Goal: Information Seeking & Learning: Learn about a topic

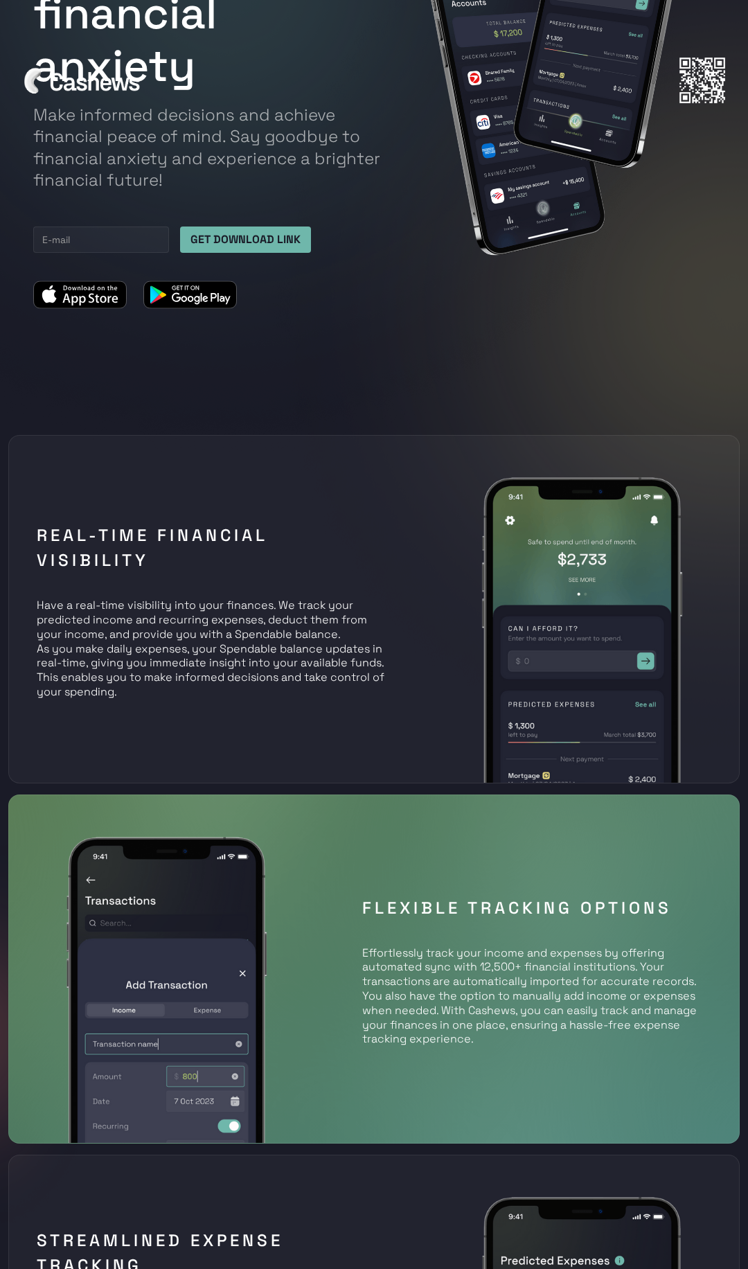
scroll to position [325, 0]
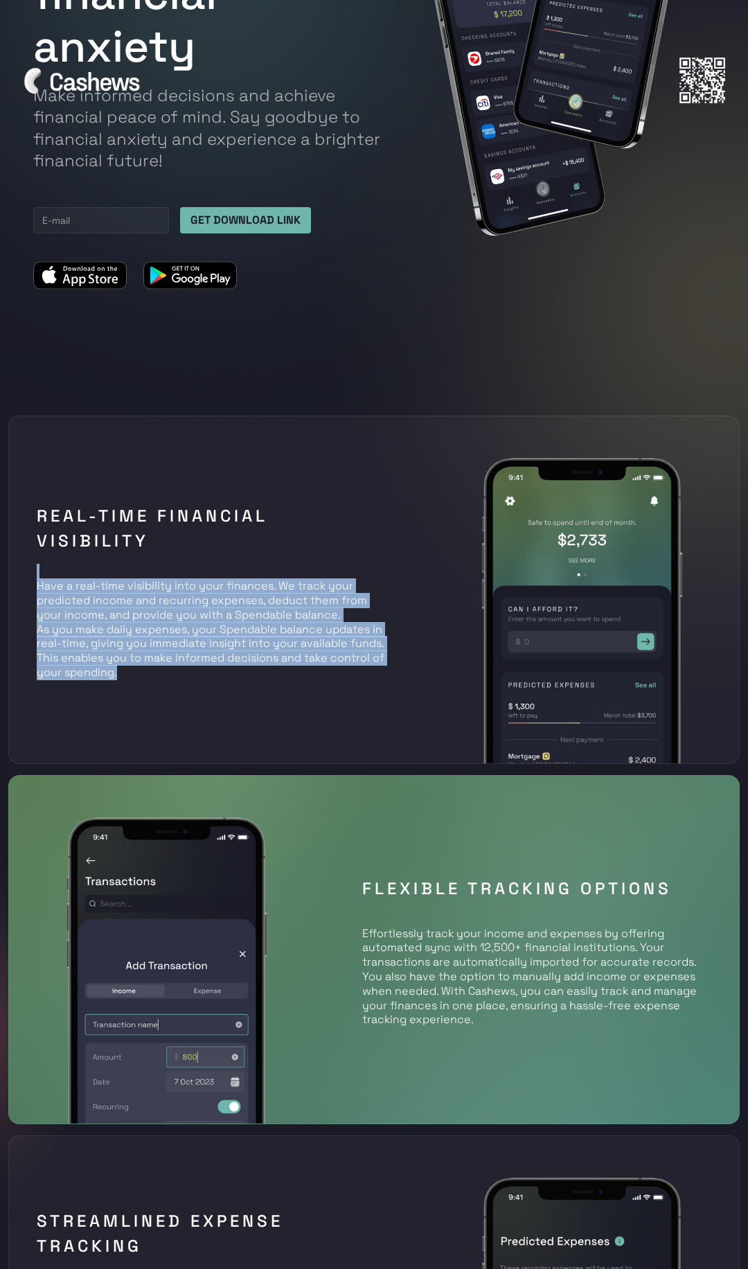
drag, startPoint x: 163, startPoint y: 558, endPoint x: 169, endPoint y: 682, distance: 124.1
click at [168, 680] on div "Real-time Financial Visibility Have a real-time visibility into your finances. …" at bounding box center [211, 589] width 371 height 194
click at [169, 682] on div "Real-time Financial Visibility Have a real-time visibility into your finances. …" at bounding box center [211, 589] width 371 height 194
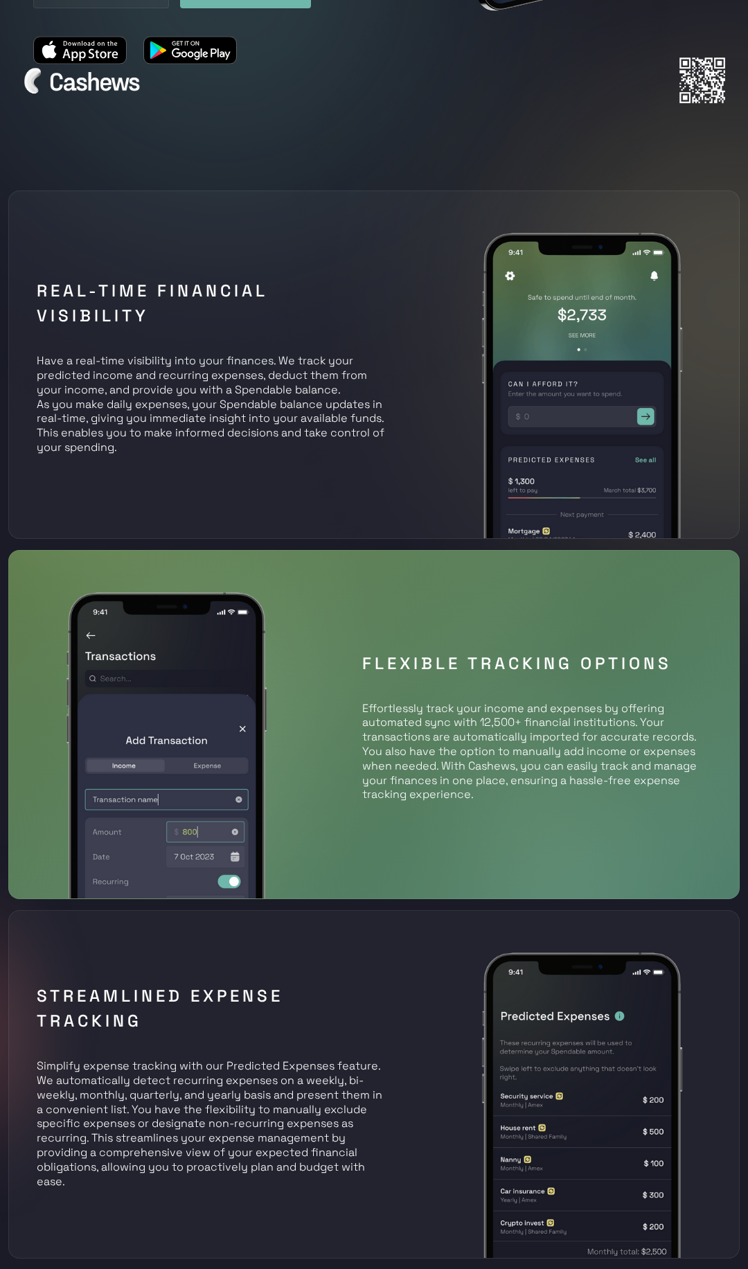
scroll to position [579, 0]
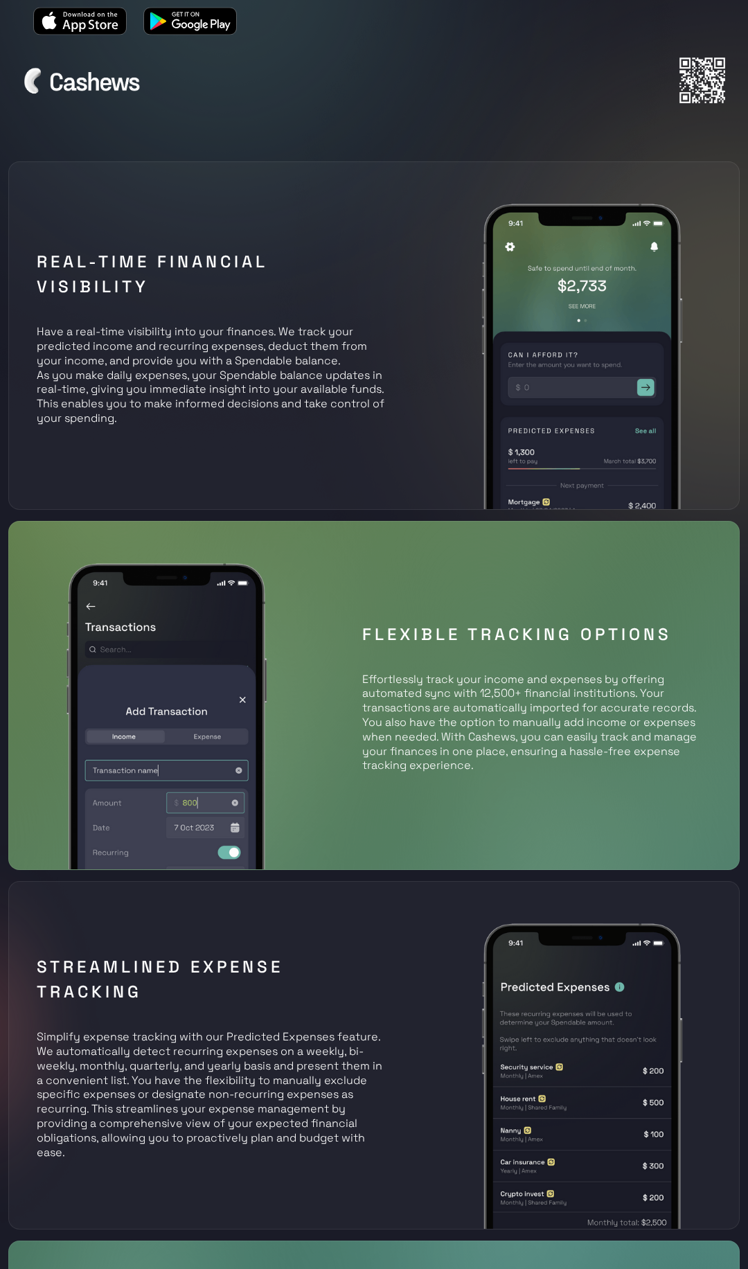
click at [150, 768] on img at bounding box center [167, 694] width 264 height 347
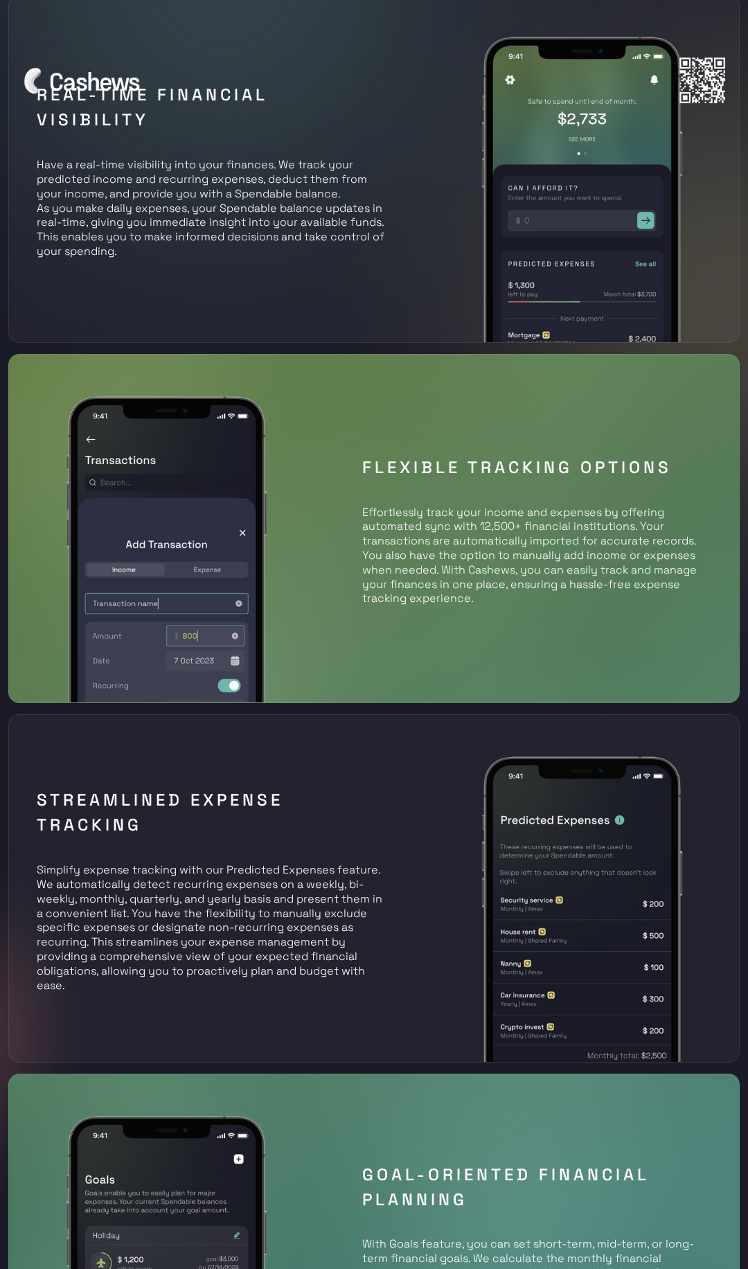
scroll to position [1111, 0]
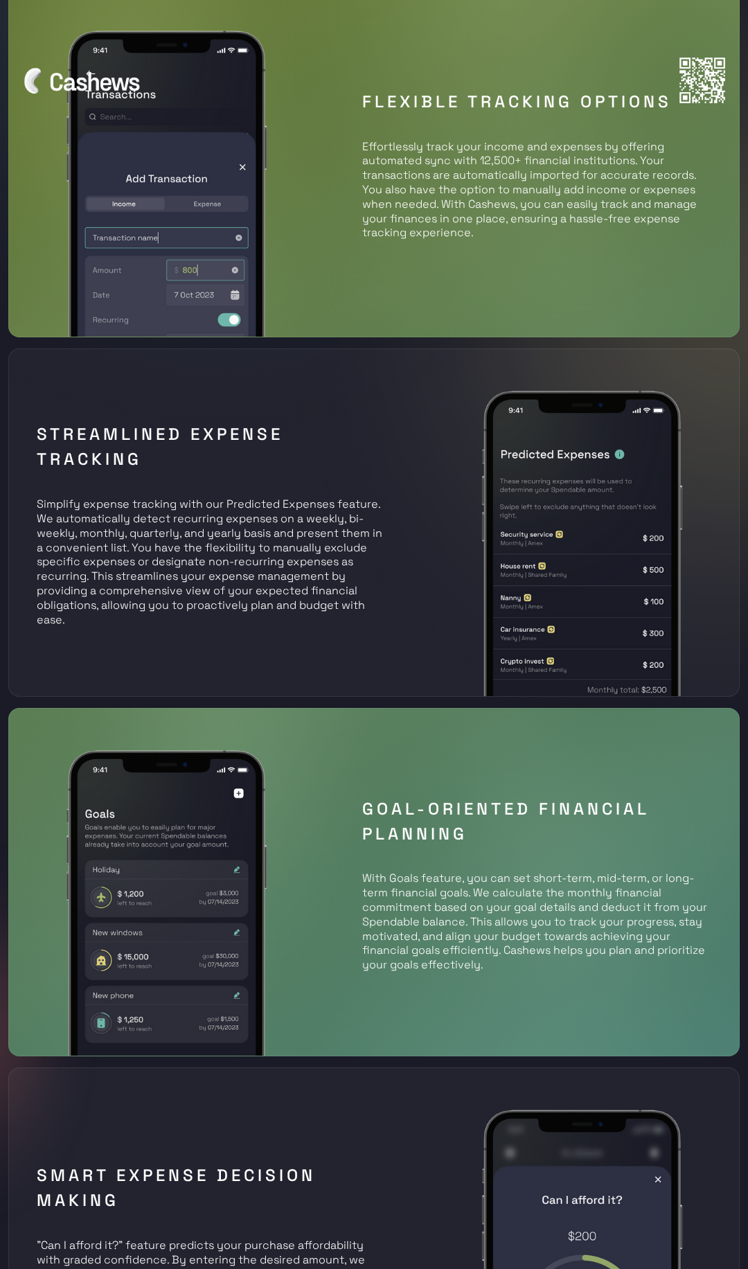
drag, startPoint x: 309, startPoint y: 764, endPoint x: 333, endPoint y: 1014, distance: 251.1
click at [330, 963] on div "Goal-Oriented Financial Planning With Goals feature, you can set short-term, mi…" at bounding box center [373, 882] width 731 height 348
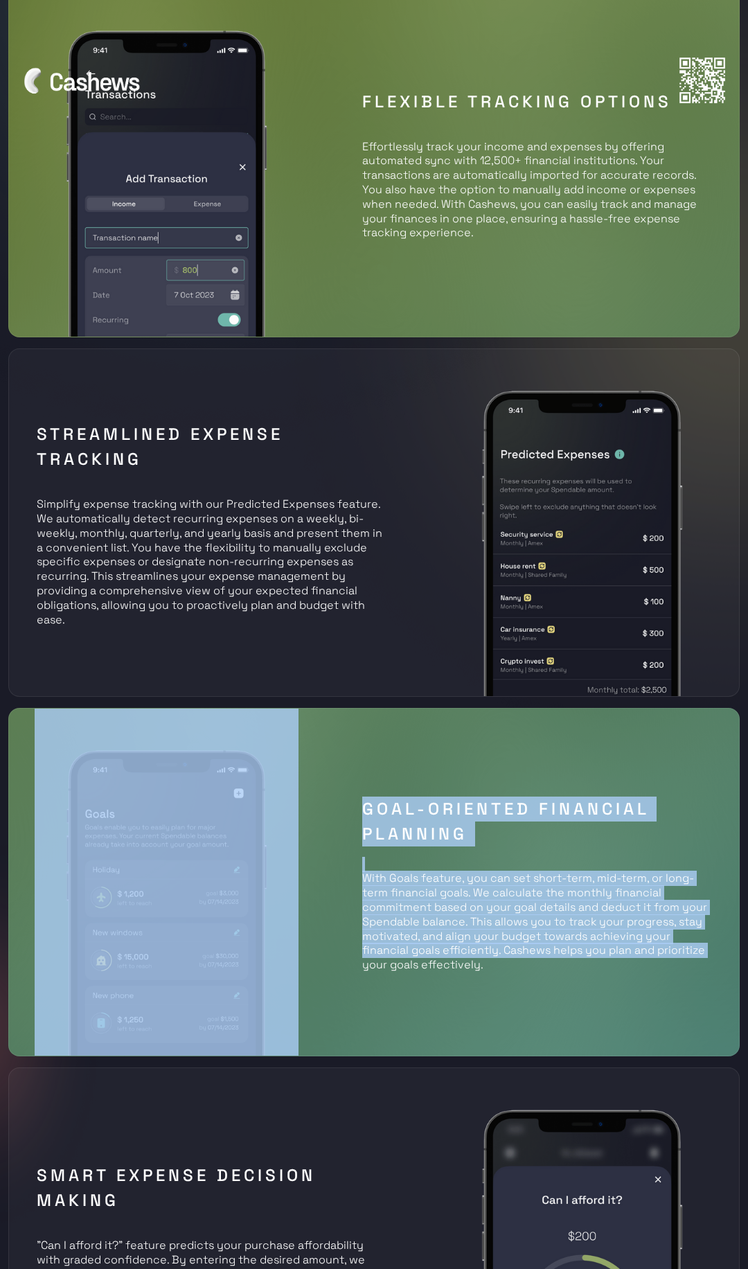
click at [333, 1014] on div "Goal-Oriented Financial Planning With Goals feature, you can set short-term, mi…" at bounding box center [373, 882] width 731 height 348
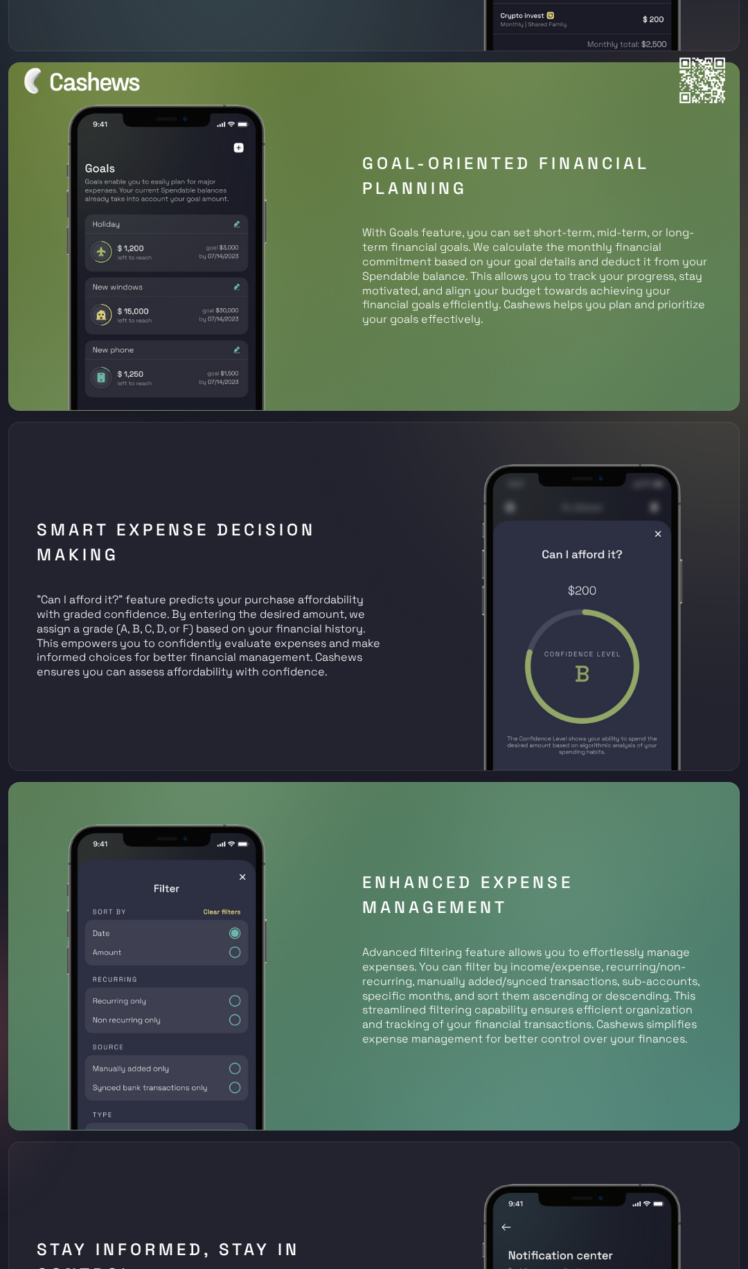
scroll to position [1834, 0]
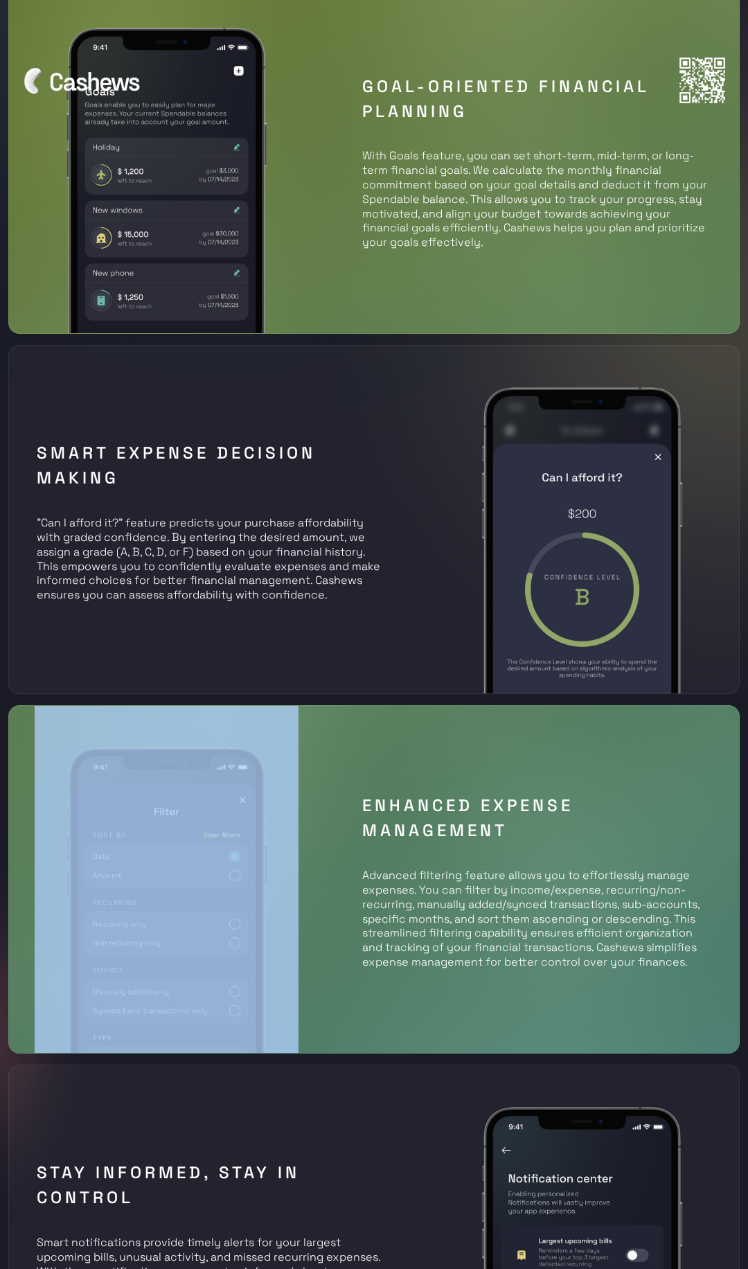
drag, startPoint x: 333, startPoint y: 1014, endPoint x: 334, endPoint y: 803, distance: 210.5
click at [334, 805] on div "Enhanced Expense Management Advanced filtering feature allows you to effortless…" at bounding box center [373, 879] width 731 height 348
click at [334, 803] on div "Enhanced Expense Management Advanced filtering feature allows you to effortless…" at bounding box center [373, 879] width 731 height 348
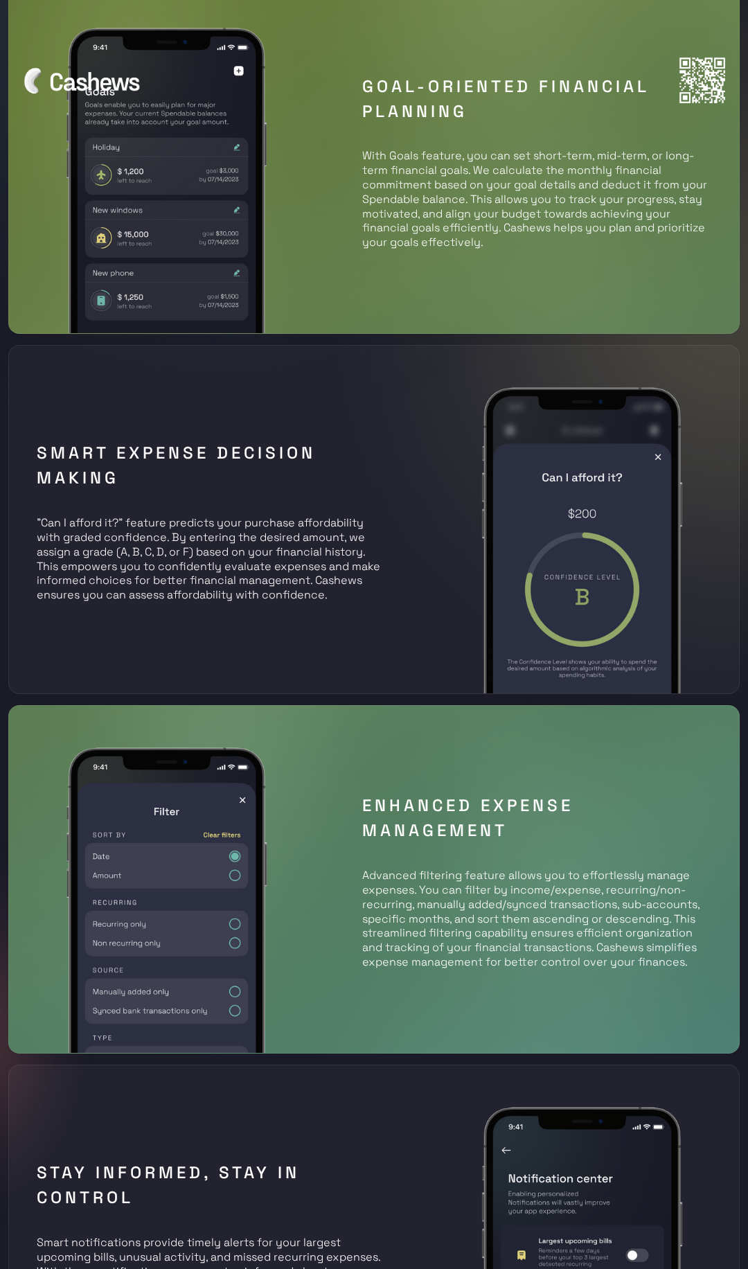
click at [334, 803] on div "Enhanced Expense Management Advanced filtering feature allows you to effortless…" at bounding box center [373, 879] width 731 height 348
click at [355, 918] on div "Enhanced Expense Management Advanced filtering feature allows you to effortless…" at bounding box center [536, 879] width 371 height 194
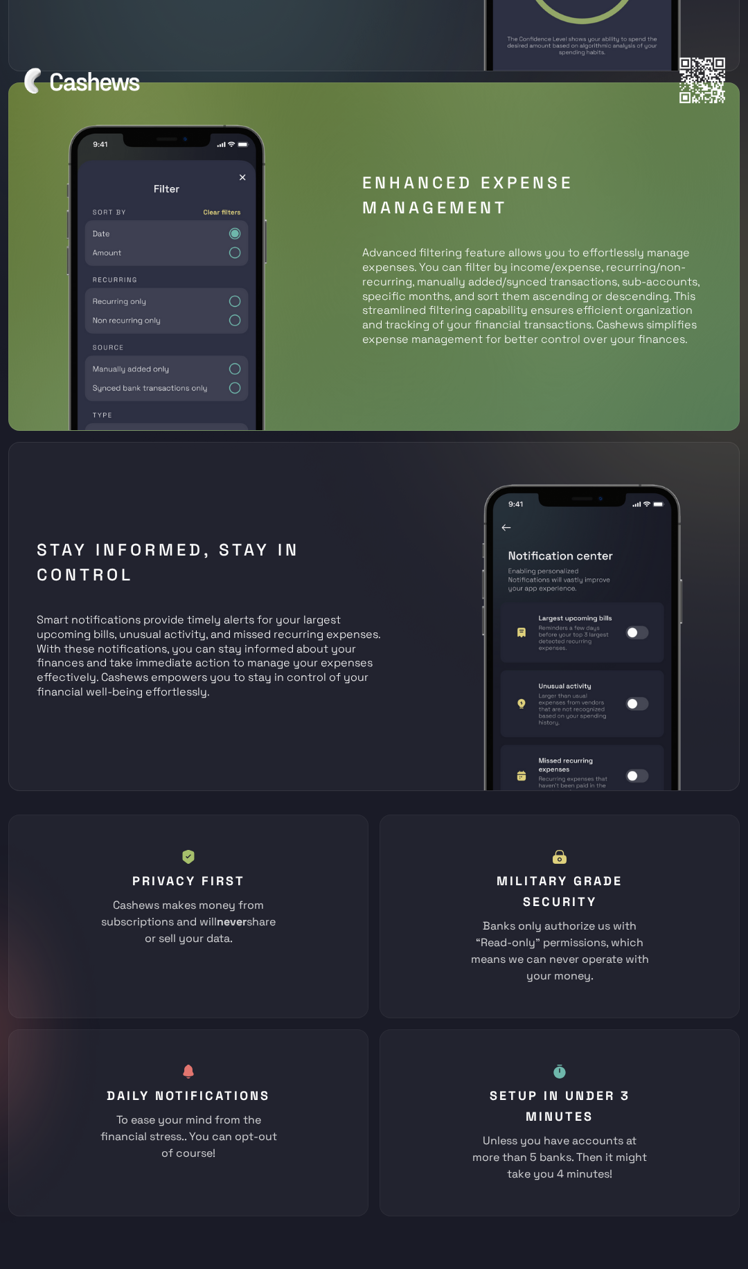
scroll to position [2474, 0]
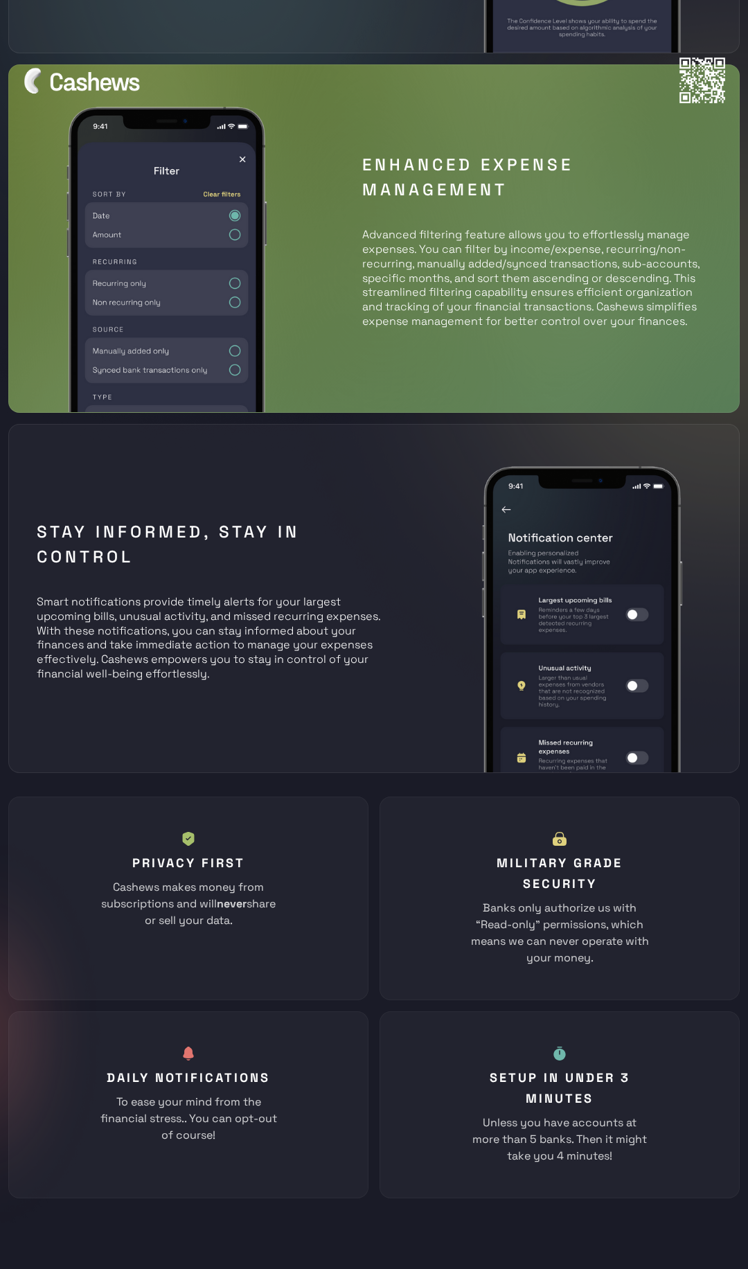
drag, startPoint x: 248, startPoint y: 924, endPoint x: 248, endPoint y: 755, distance: 168.9
click at [248, 743] on div "Stay Informed, Stay in Control Smart notifications provide timely alerts for yo…" at bounding box center [373, 598] width 731 height 348
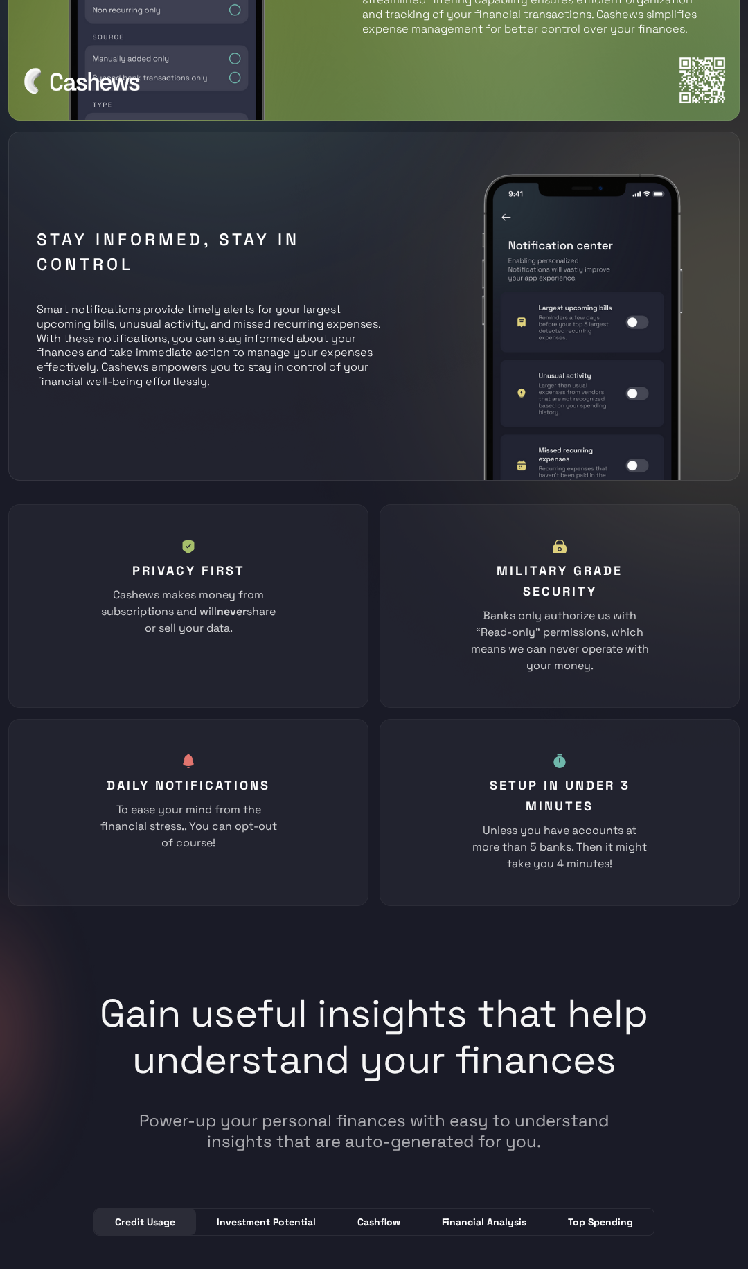
scroll to position [2941, 0]
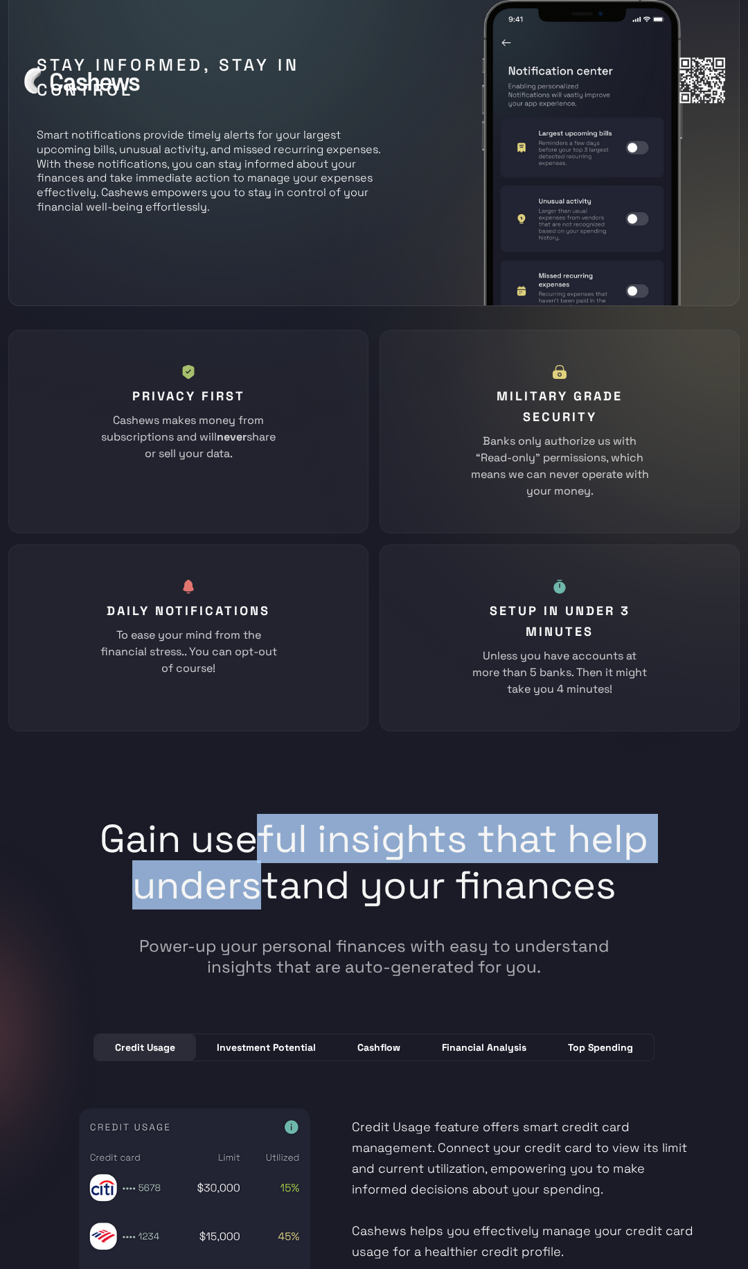
drag, startPoint x: 257, startPoint y: 859, endPoint x: 257, endPoint y: 892, distance: 32.5
click at [257, 892] on h1 "Gain useful insights that help understand your finances" at bounding box center [374, 875] width 553 height 120
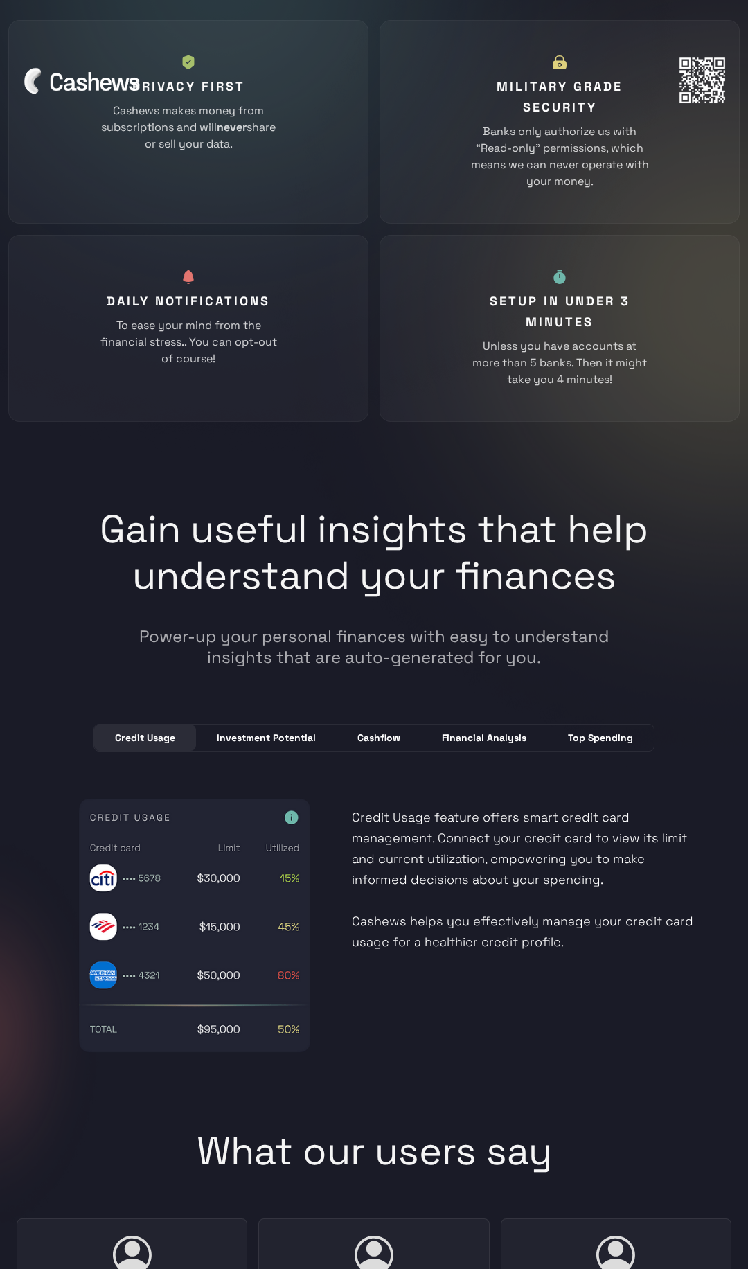
scroll to position [3335, 0]
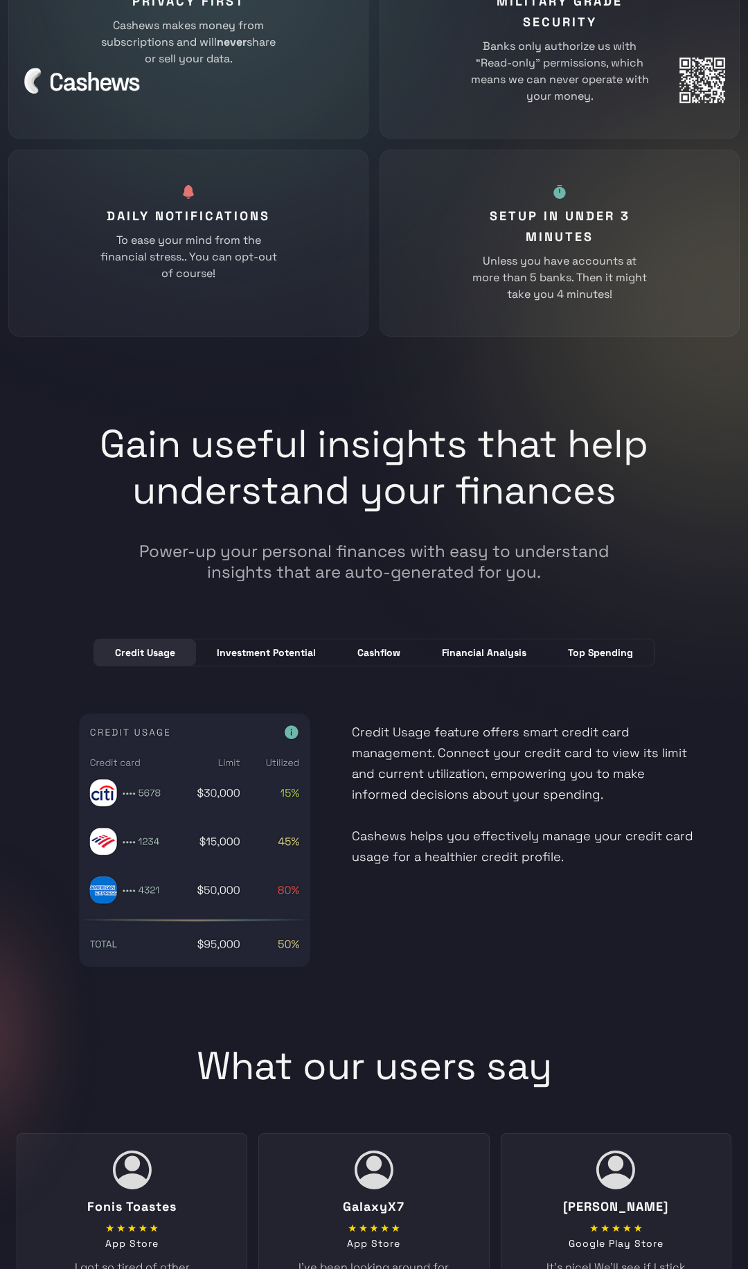
drag, startPoint x: 503, startPoint y: 745, endPoint x: 503, endPoint y: 885, distance: 139.9
click at [503, 802] on p "Credit Usage feature offers smart credit card management. Connect your credit c…" at bounding box center [526, 780] width 348 height 173
click at [503, 885] on div "Credit Usage feature offers smart credit card management. Connect your credit c…" at bounding box center [373, 840] width 651 height 292
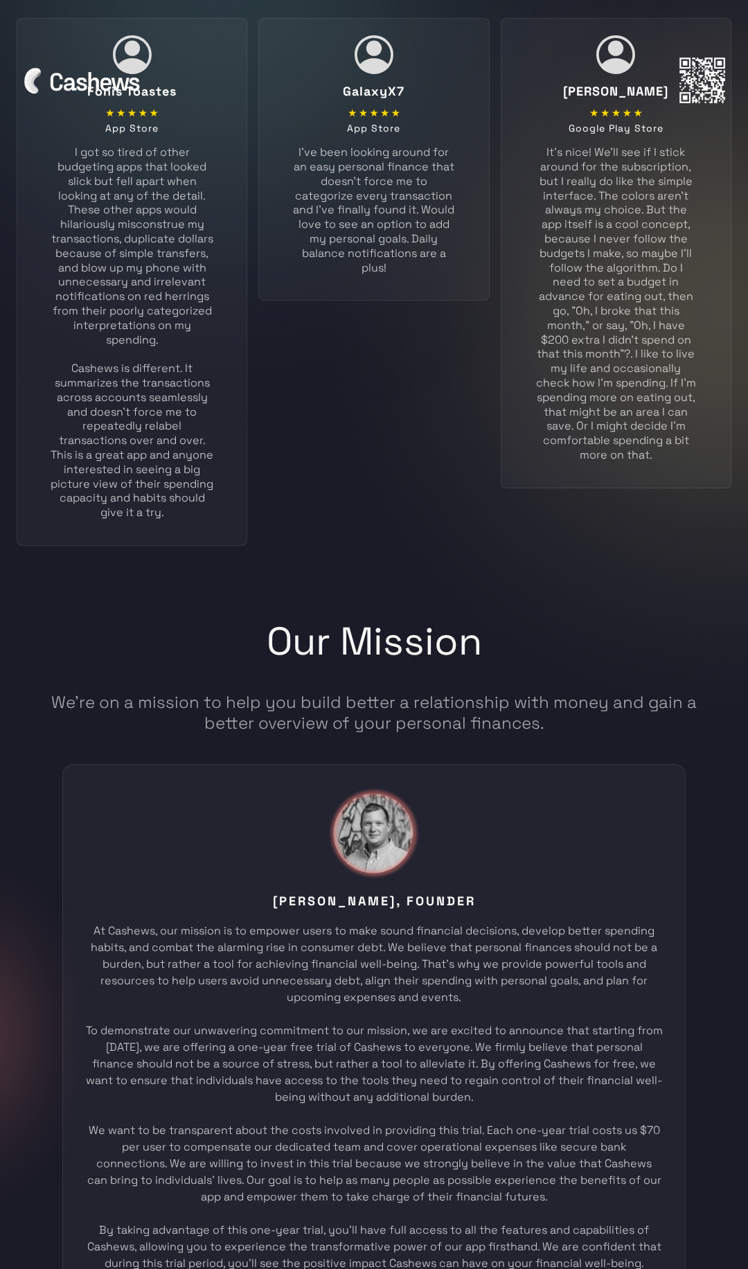
scroll to position [4488, 0]
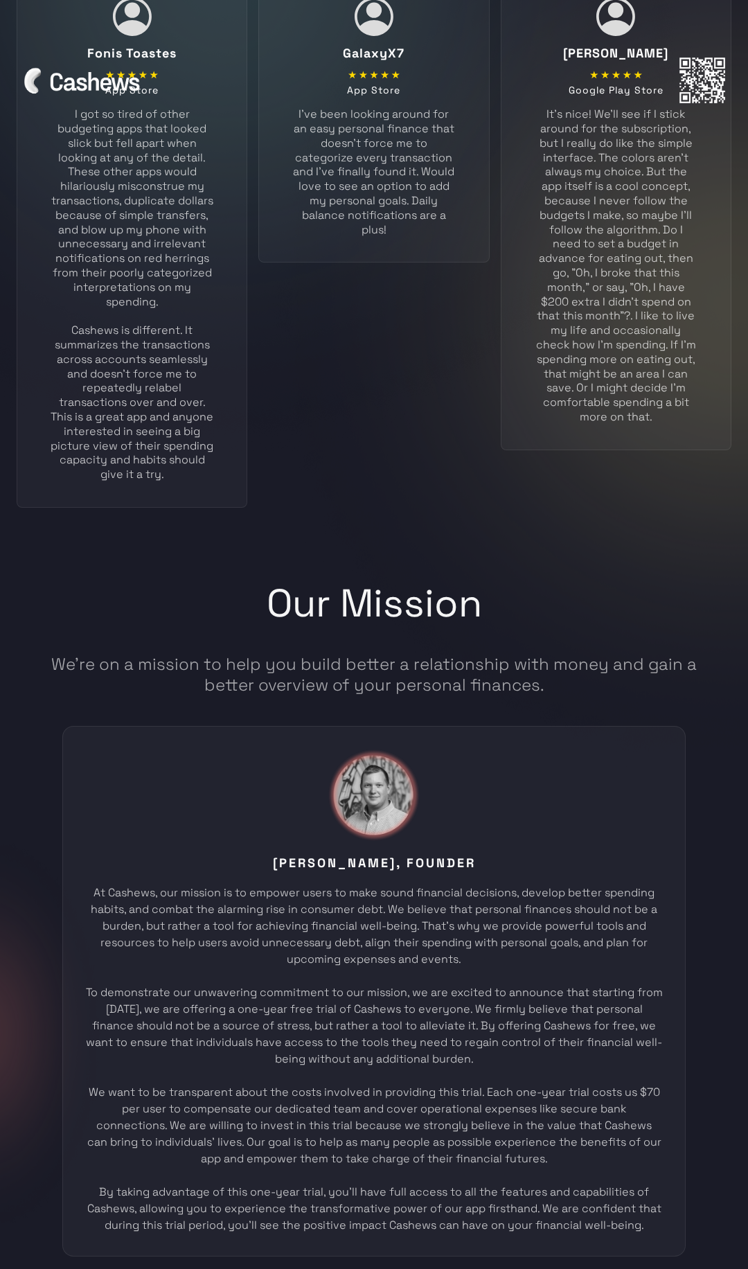
drag, startPoint x: 350, startPoint y: 997, endPoint x: 373, endPoint y: 621, distance: 376.7
click at [350, 863] on div "[PERSON_NAME], Founder At Cashews, our mission is to empower users to make soun…" at bounding box center [373, 991] width 623 height 530
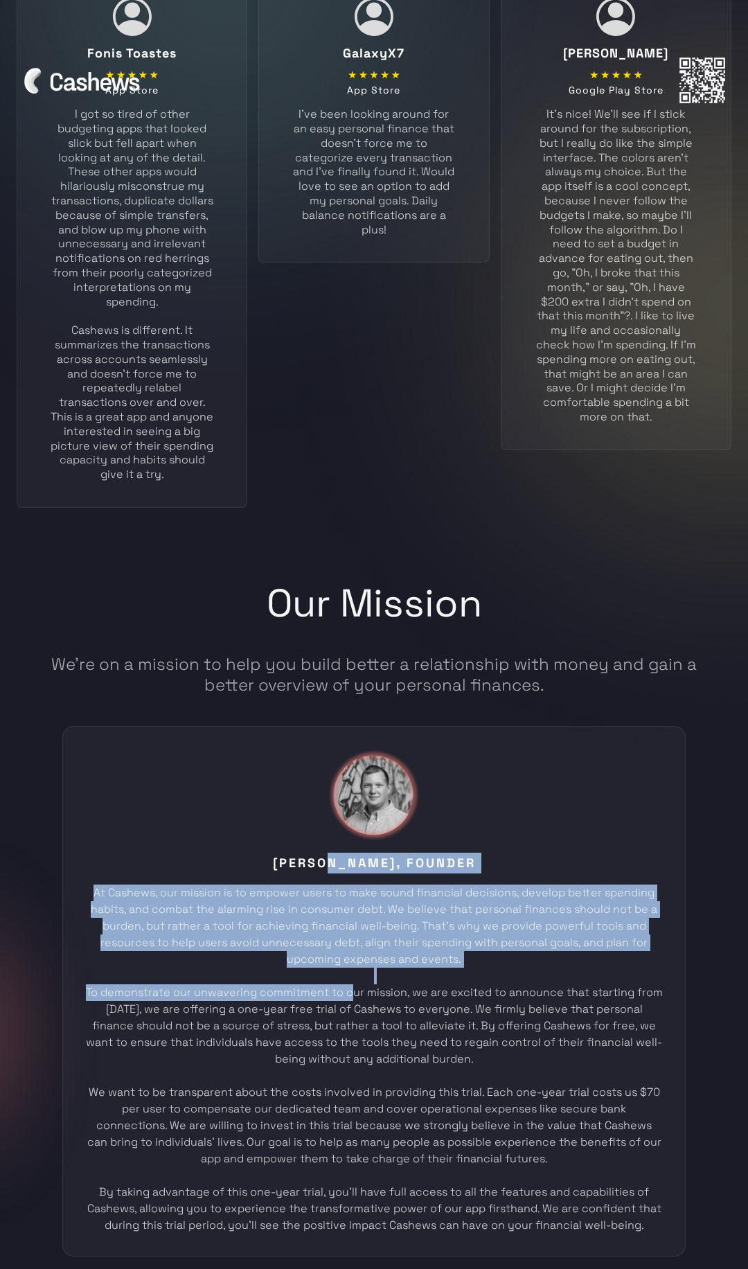
click at [373, 621] on h1 "Our Mission" at bounding box center [373, 617] width 651 height 74
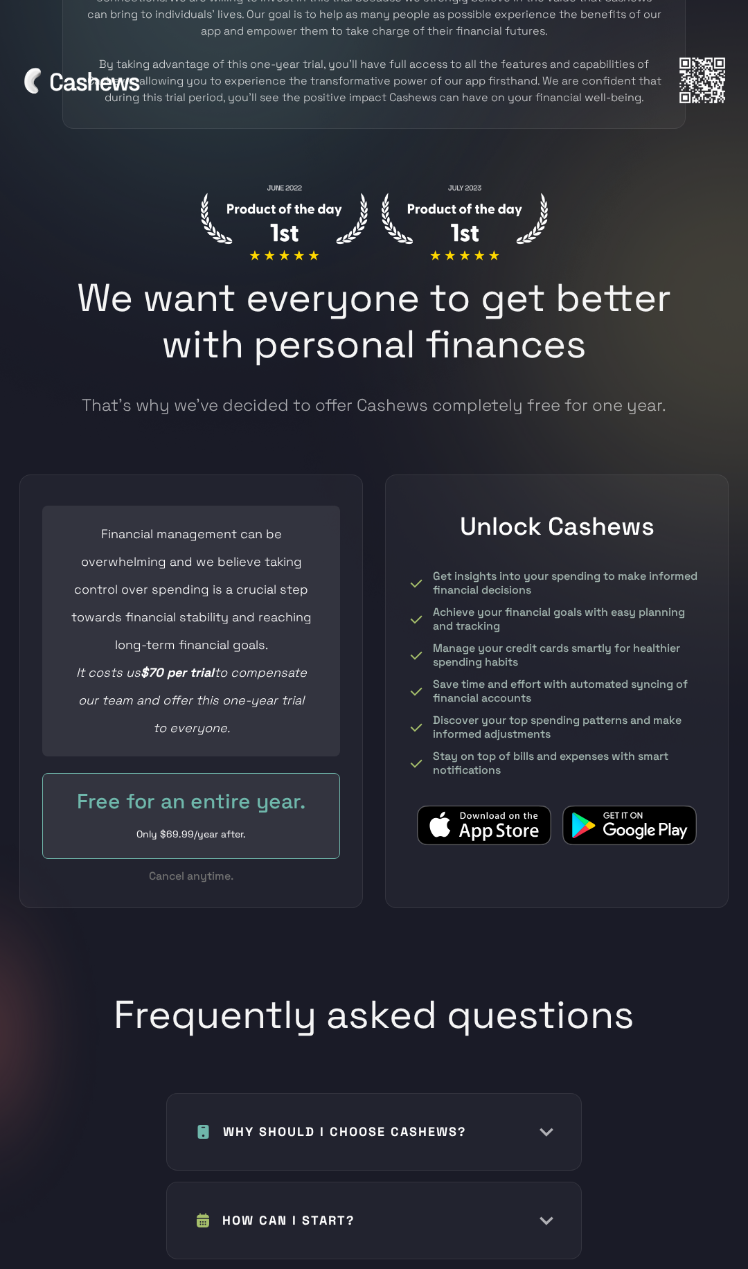
scroll to position [5626, 0]
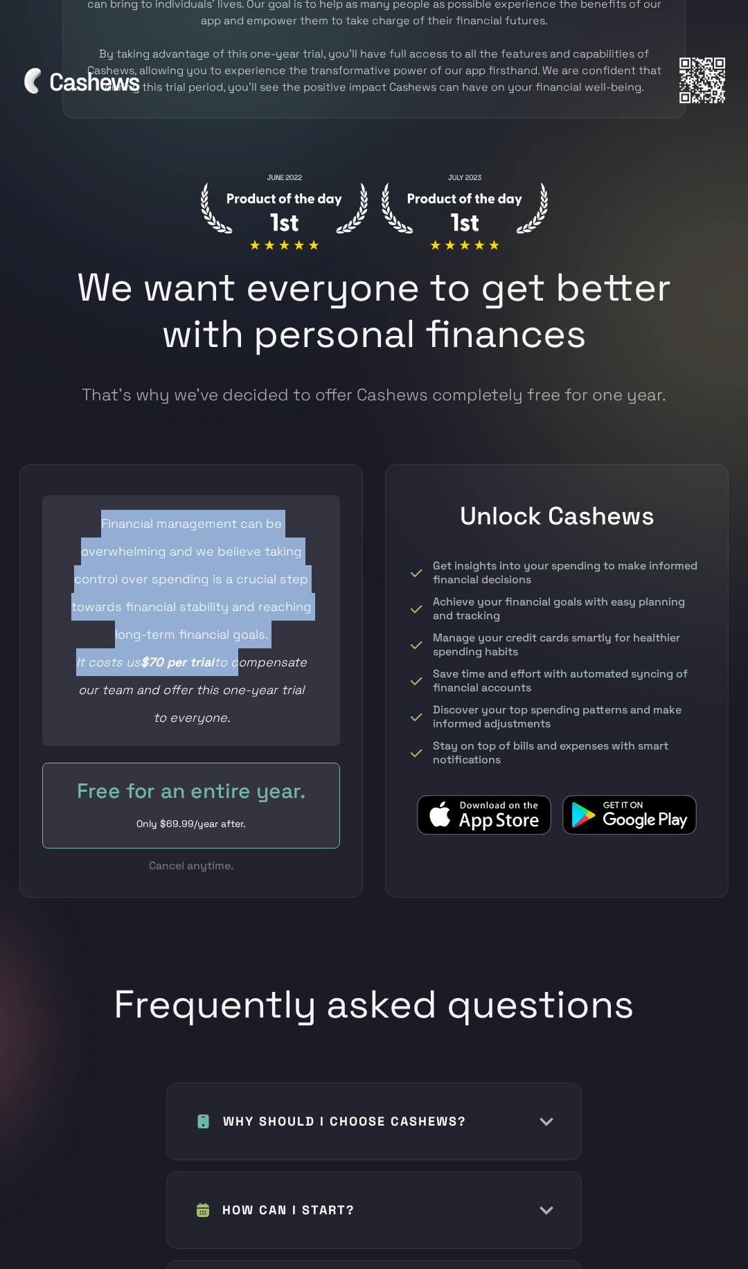
drag, startPoint x: 243, startPoint y: 487, endPoint x: 243, endPoint y: 658, distance: 171.0
click at [243, 658] on div "Financial management can be overwhelming and we believe taking control over spe…" at bounding box center [190, 680] width 343 height 433
click at [243, 658] on em "to compensate our team and offer this one-year trial to everyone." at bounding box center [192, 689] width 228 height 71
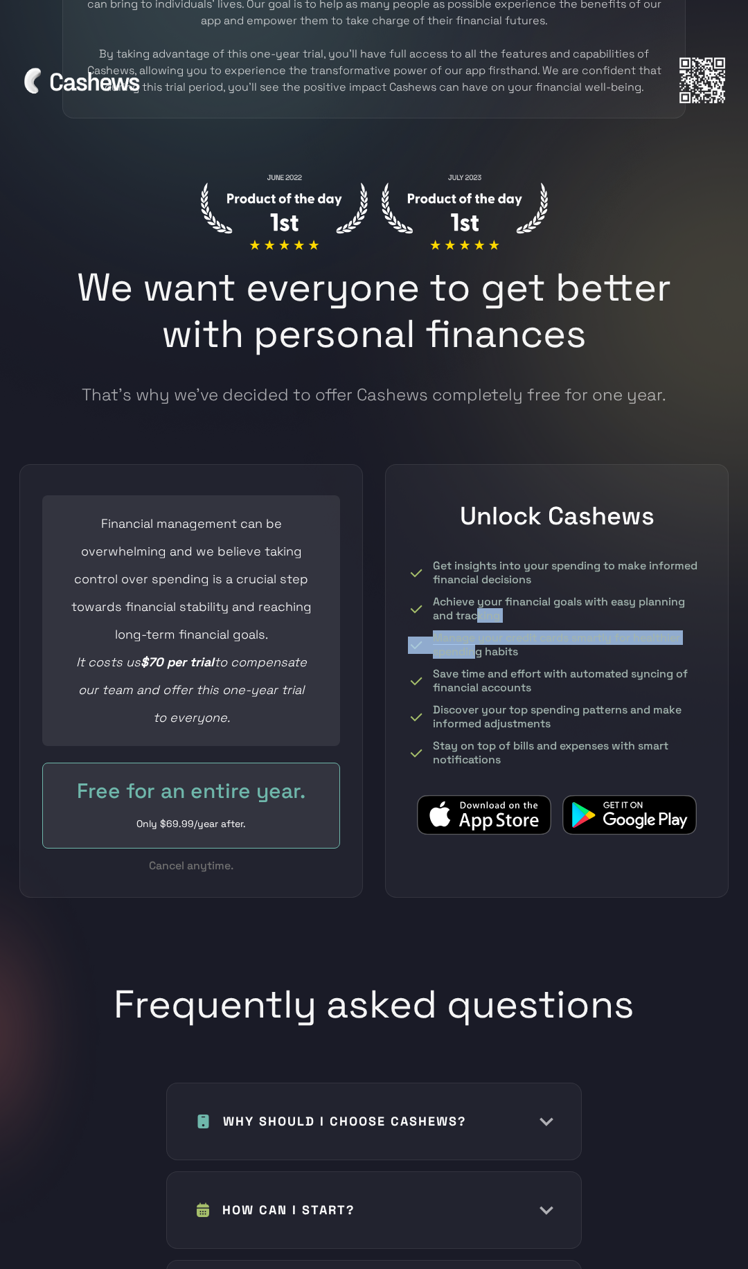
drag, startPoint x: 478, startPoint y: 611, endPoint x: 478, endPoint y: 717, distance: 106.6
click at [478, 655] on div "Get insights into your spending to make informed financial decisions Achieve yo…" at bounding box center [557, 697] width 298 height 276
click at [478, 717] on div "Discover your top spending patterns and make informed adjustments" at bounding box center [569, 717] width 273 height 28
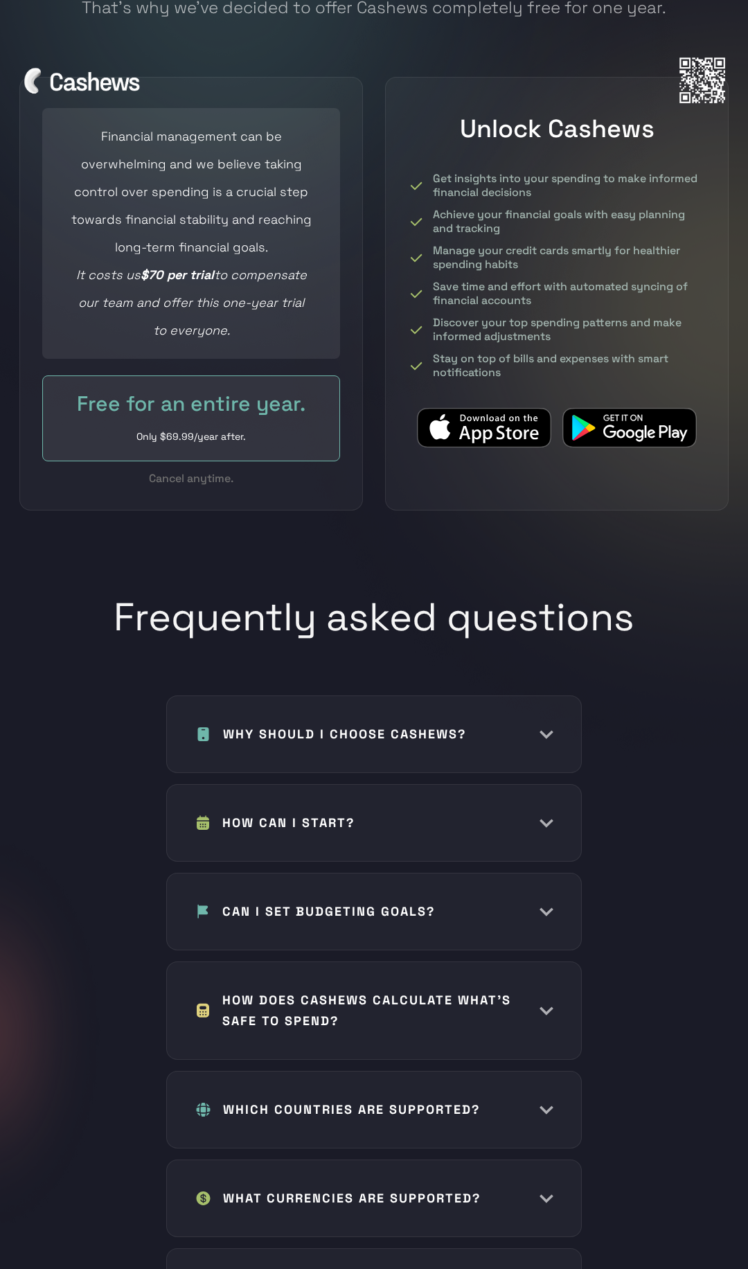
scroll to position [6138, 0]
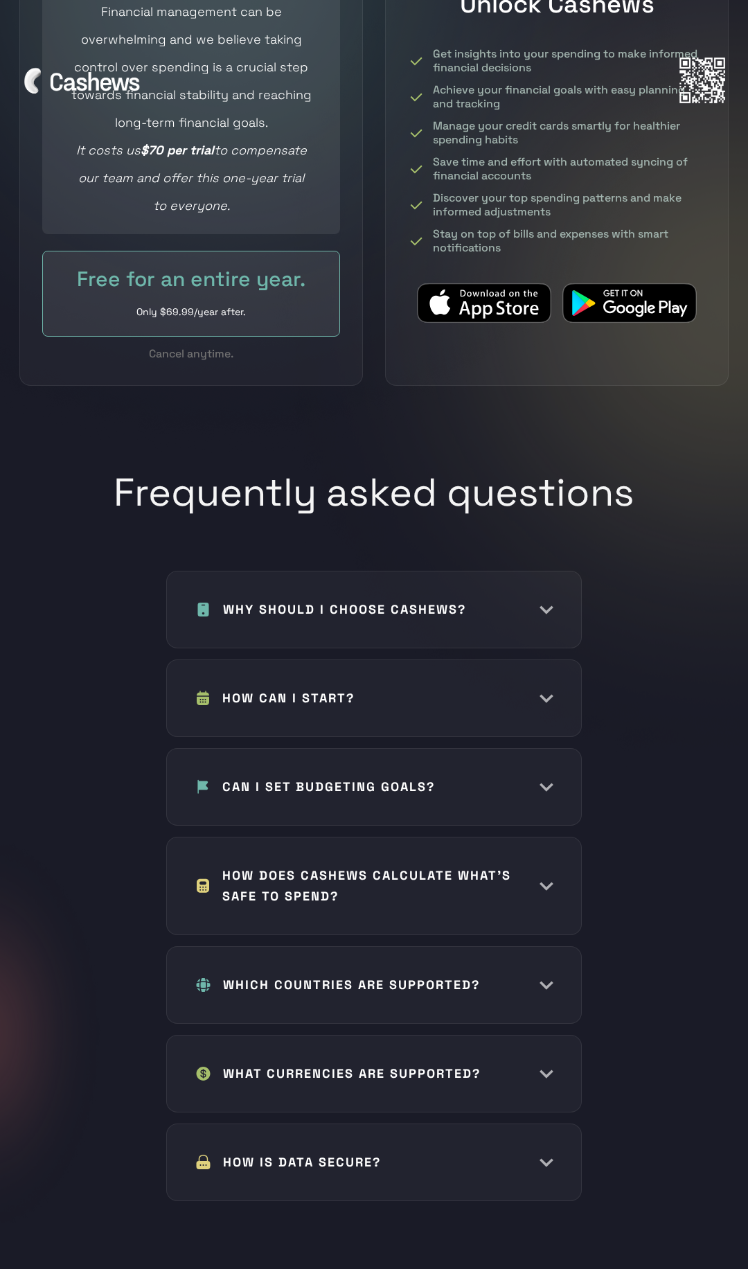
click at [449, 688] on div "HOW CAN I START?" at bounding box center [374, 698] width 359 height 21
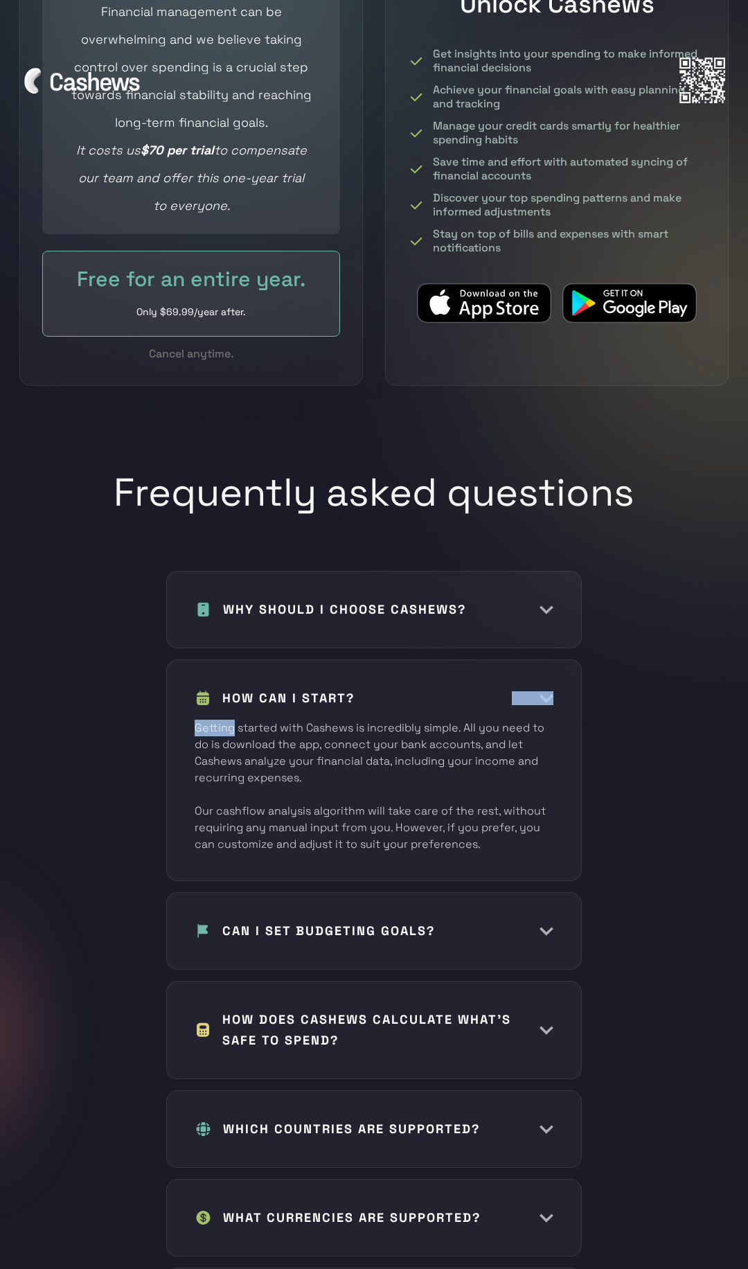
click at [449, 688] on div "HOW CAN I START?" at bounding box center [374, 698] width 359 height 21
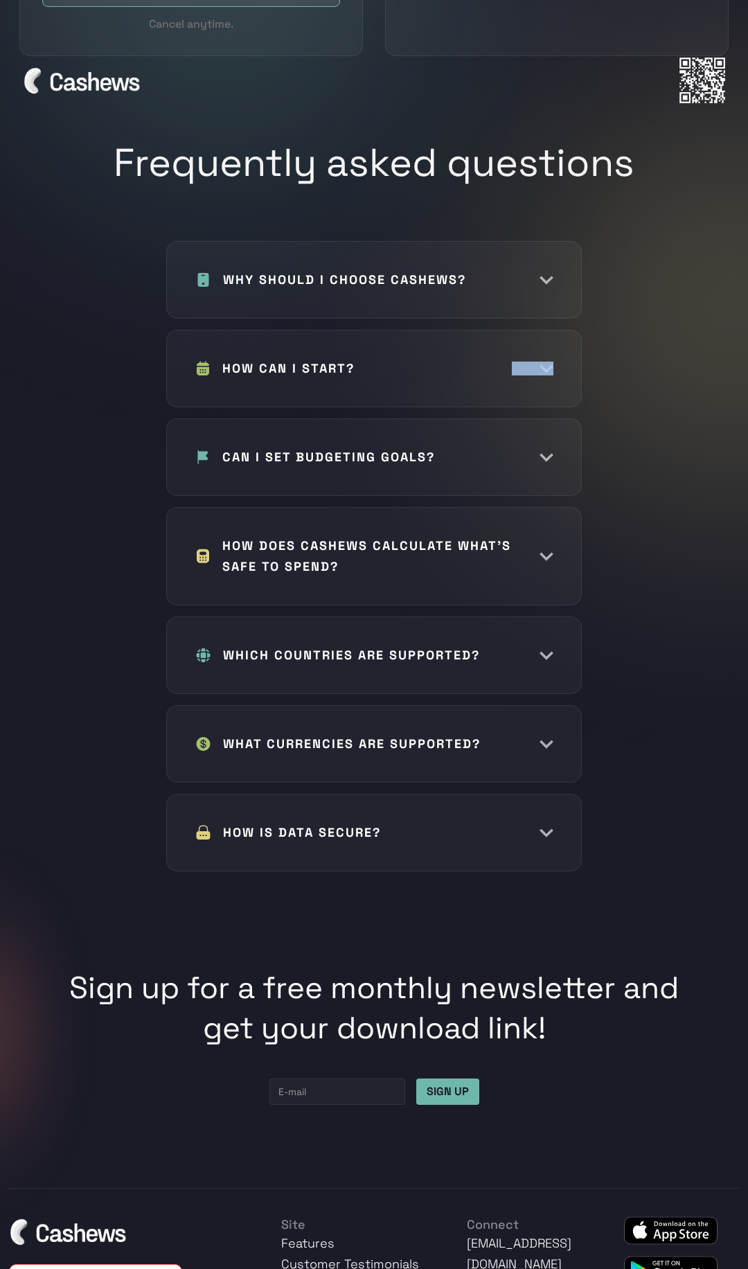
scroll to position [6676, 0]
